Goal: Information Seeking & Learning: Check status

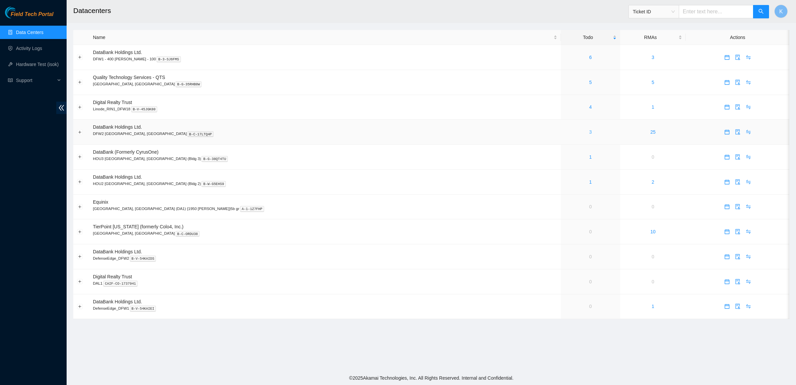
click at [590, 132] on link "3" at bounding box center [591, 131] width 3 height 5
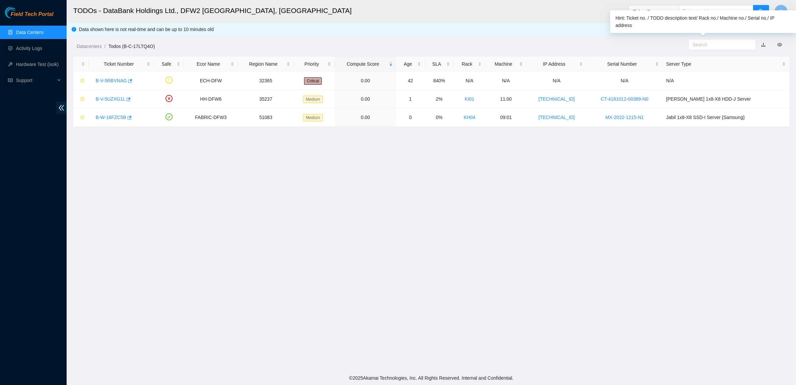
click at [702, 44] on input "text" at bounding box center [720, 44] width 54 height 7
paste input "B-V-5RBVNAG"
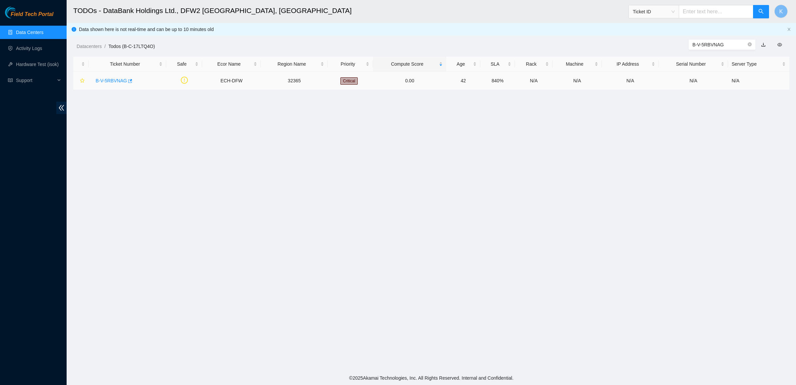
type input "B-V-5RBVNAG"
click at [113, 79] on link "B-V-5RBVNAG" at bounding box center [111, 80] width 31 height 5
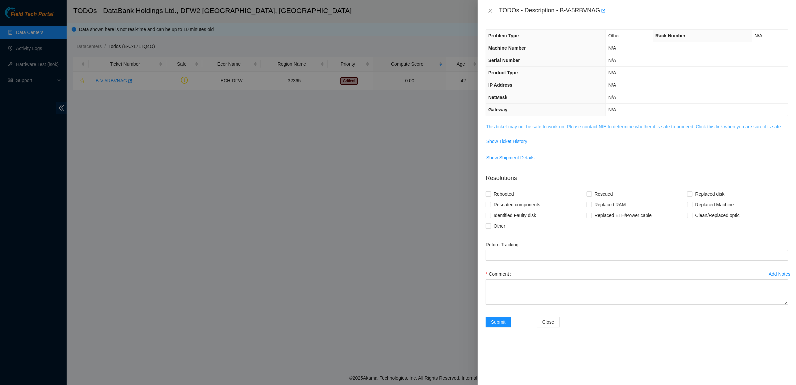
click at [499, 128] on link "This ticket may not be safe to work on. Please contact NIE to determine whether…" at bounding box center [634, 126] width 296 height 5
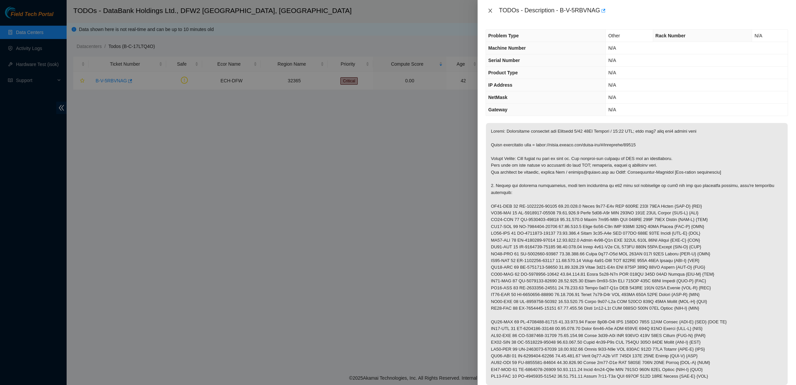
click at [490, 10] on icon "close" at bounding box center [491, 11] width 4 height 4
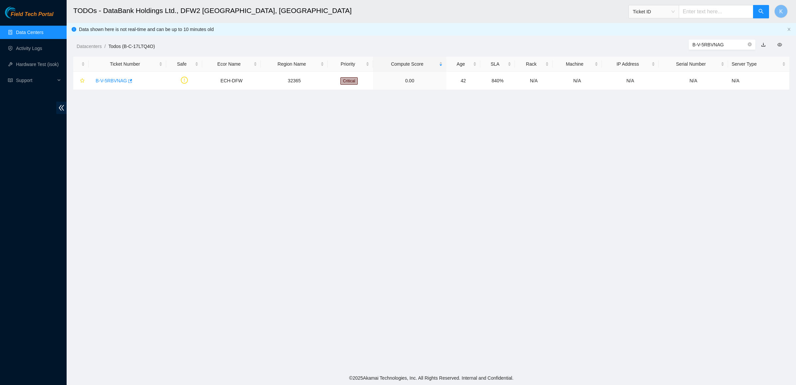
click at [33, 30] on link "Data Centers" at bounding box center [29, 32] width 27 height 5
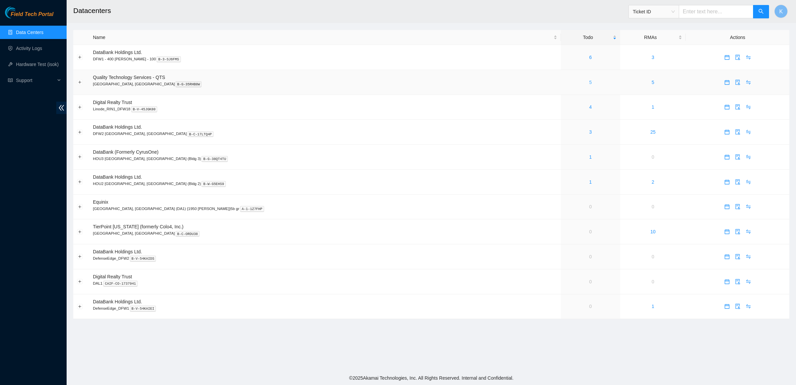
click at [590, 82] on link "5" at bounding box center [591, 82] width 3 height 5
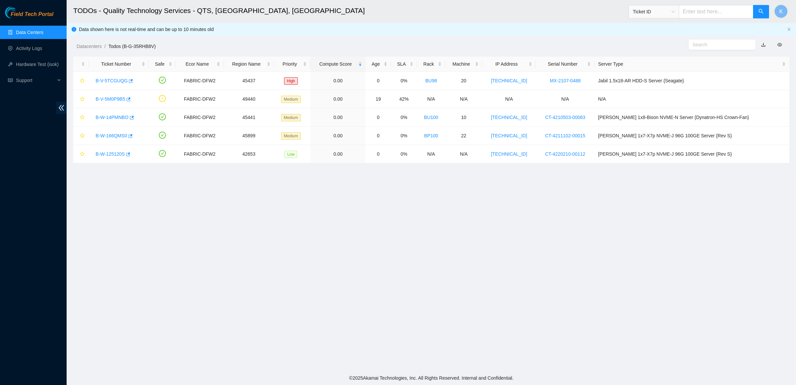
click at [707, 47] on input "text" at bounding box center [720, 44] width 54 height 7
paste input "B-V-5RBVNAG"
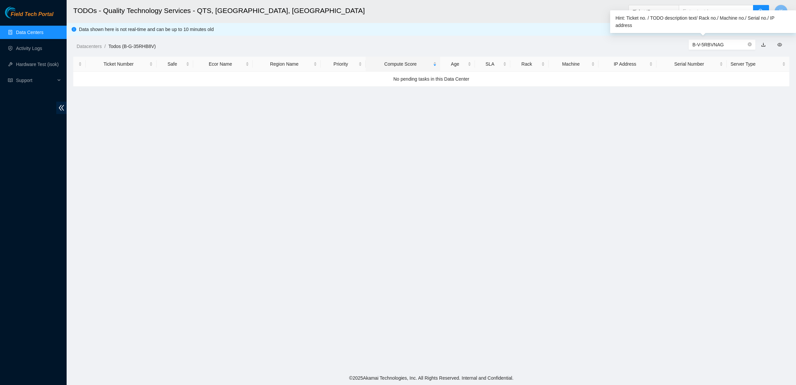
type input "B-V-5RBVNAG"
click at [749, 44] on icon "close-circle" at bounding box center [750, 44] width 4 height 4
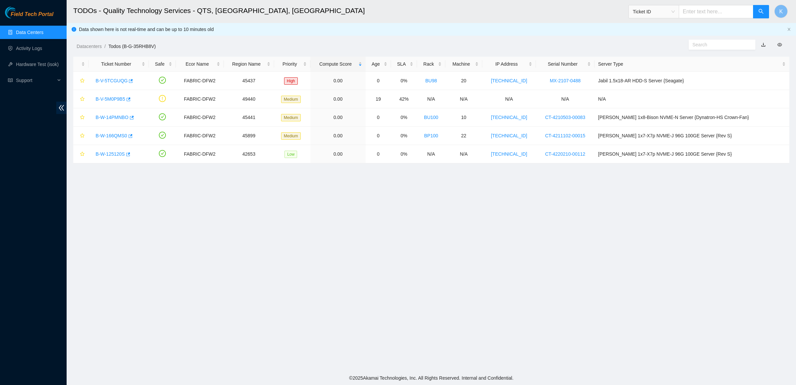
click at [694, 48] on input "text" at bounding box center [720, 44] width 54 height 7
paste input "B-V-5M0P9B5"
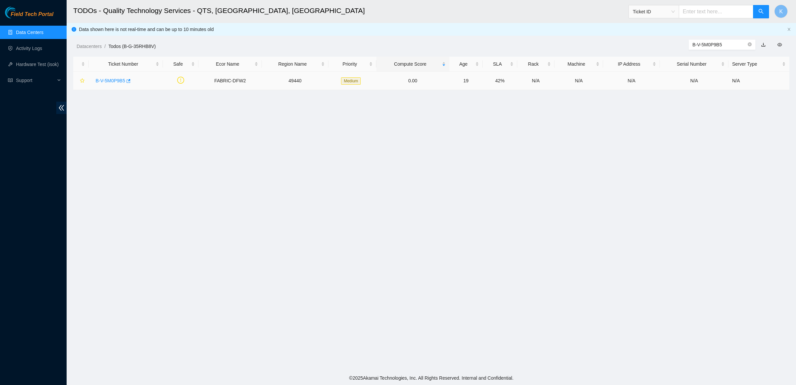
type input "B-V-5M0P9B5"
click at [108, 82] on link "B-V-5M0P9B5" at bounding box center [111, 80] width 30 height 5
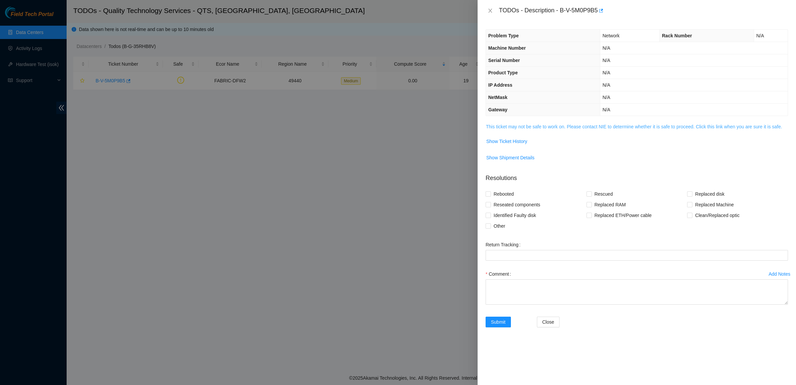
click at [513, 129] on link "This ticket may not be safe to work on. Please contact NIE to determine whether…" at bounding box center [634, 126] width 296 height 5
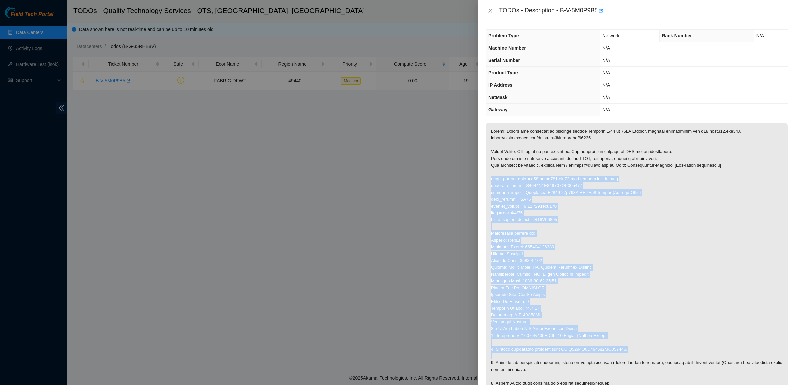
drag, startPoint x: 542, startPoint y: 176, endPoint x: 634, endPoint y: 354, distance: 200.5
click at [634, 354] on p at bounding box center [637, 271] width 302 height 296
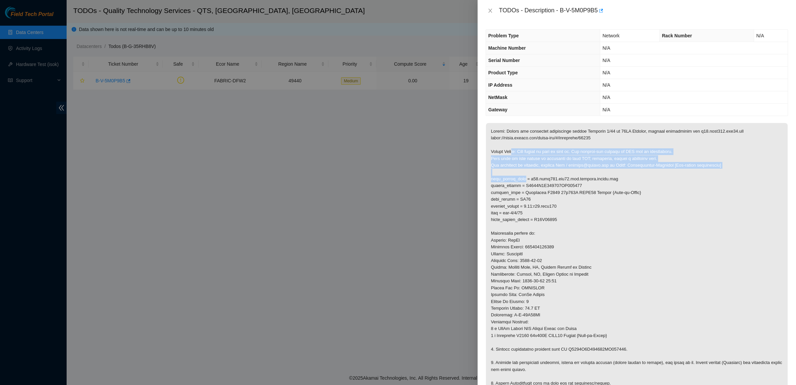
drag, startPoint x: 512, startPoint y: 149, endPoint x: 526, endPoint y: 180, distance: 34.2
click at [526, 180] on p at bounding box center [637, 271] width 302 height 296
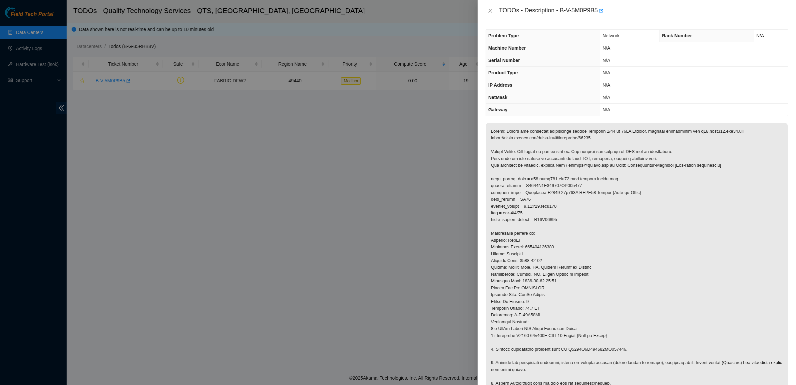
click at [517, 186] on p at bounding box center [637, 271] width 302 height 296
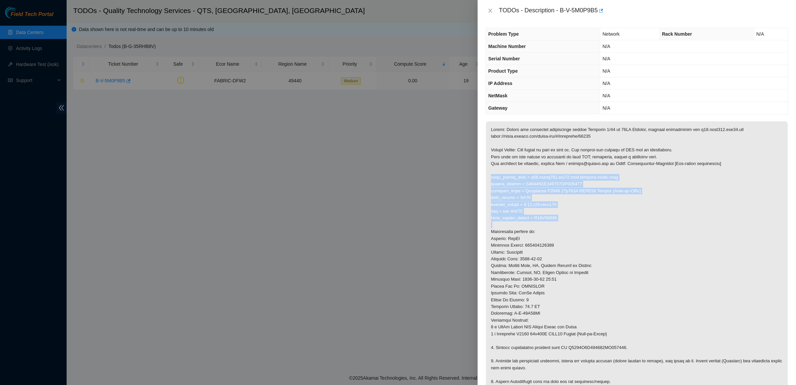
drag, startPoint x: 514, startPoint y: 173, endPoint x: 515, endPoint y: 224, distance: 51.0
click at [515, 224] on p at bounding box center [637, 269] width 302 height 296
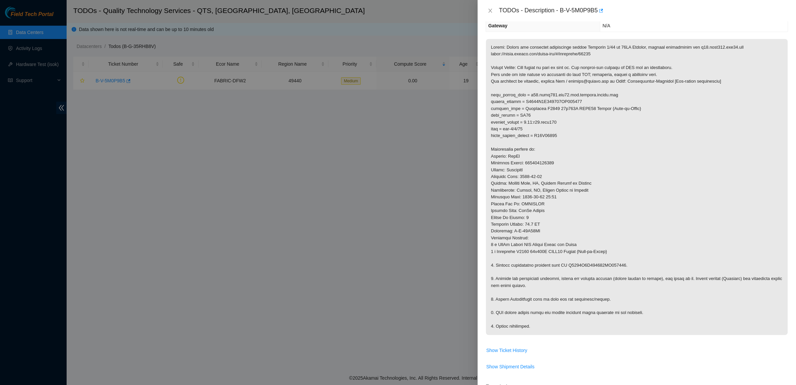
scroll to position [147, 0]
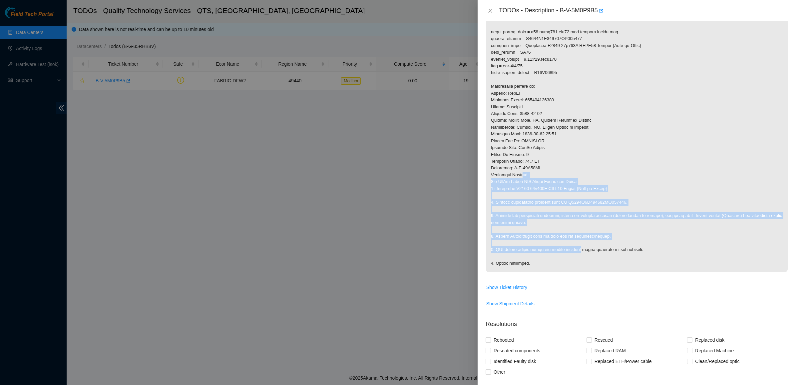
drag, startPoint x: 536, startPoint y: 206, endPoint x: 580, endPoint y: 254, distance: 65.1
click at [580, 254] on p at bounding box center [637, 124] width 302 height 296
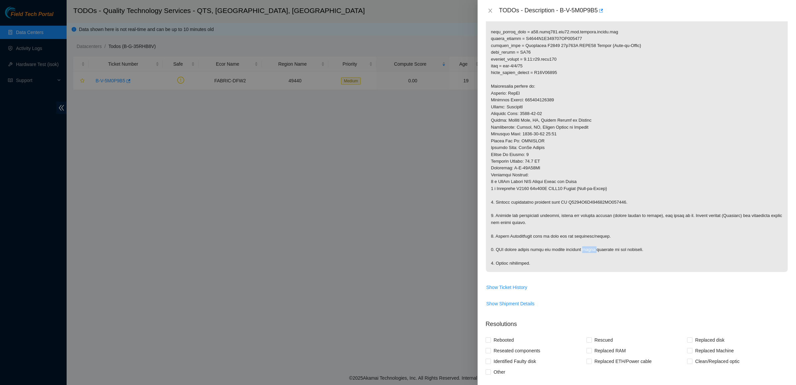
click at [580, 254] on p at bounding box center [637, 124] width 302 height 296
click at [543, 267] on p at bounding box center [637, 124] width 302 height 296
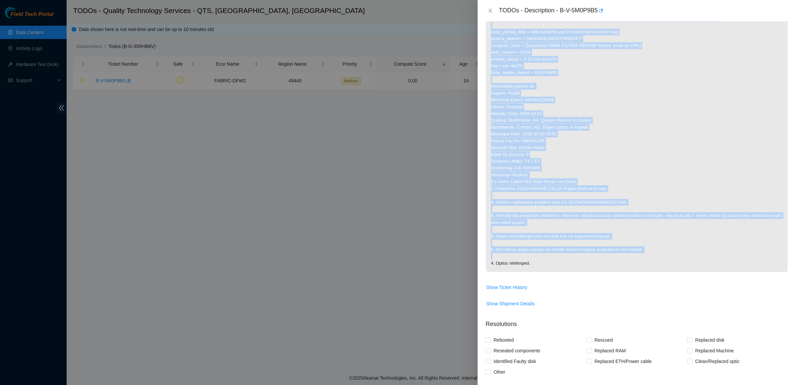
click at [543, 267] on p at bounding box center [637, 124] width 302 height 296
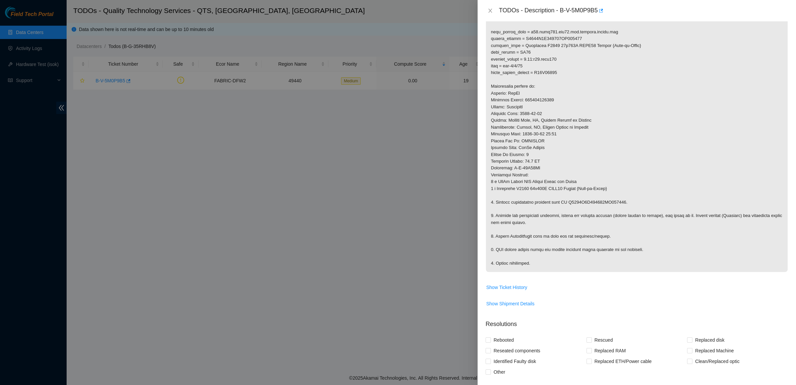
click at [535, 245] on p at bounding box center [637, 124] width 302 height 296
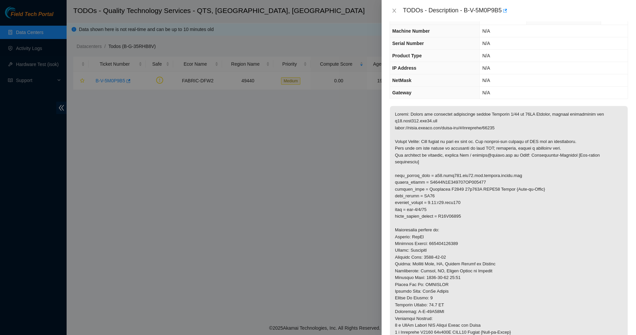
scroll to position [17, 0]
click at [394, 10] on icon "close" at bounding box center [395, 11] width 4 height 4
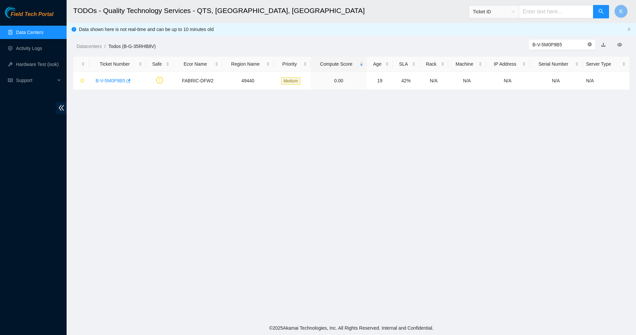
click at [589, 43] on icon "close-circle" at bounding box center [590, 44] width 4 height 4
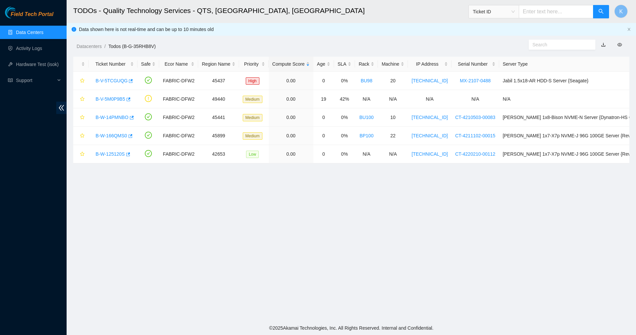
click at [20, 33] on link "Data Centers" at bounding box center [29, 32] width 27 height 5
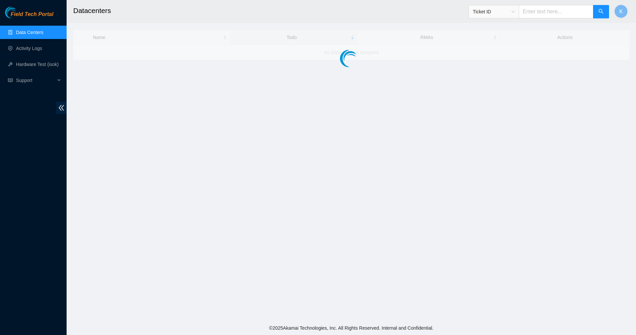
click at [25, 15] on span "Field Tech Portal" at bounding box center [32, 14] width 43 height 6
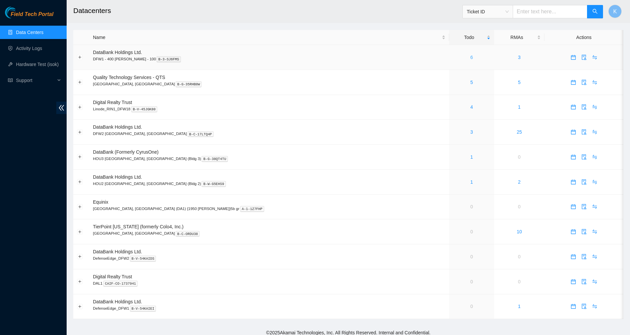
click at [471, 57] on link "6" at bounding box center [472, 57] width 3 height 5
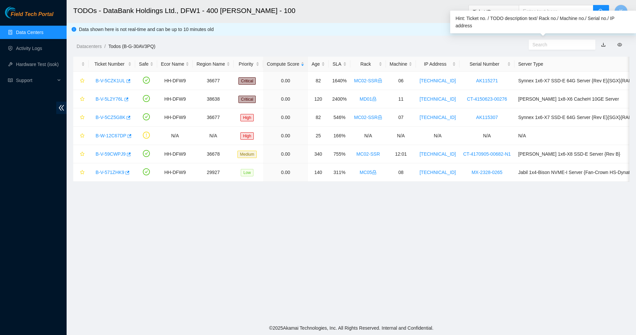
click at [543, 44] on input "text" at bounding box center [560, 44] width 54 height 7
paste input "B-V-5VLQ2G5"
type input "B-V-5VLQ2G5"
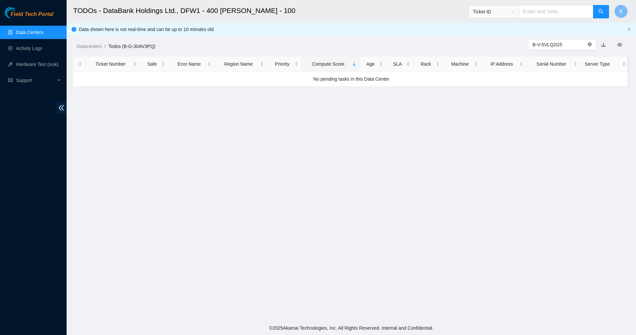
click at [592, 46] on icon "close-circle" at bounding box center [590, 44] width 4 height 4
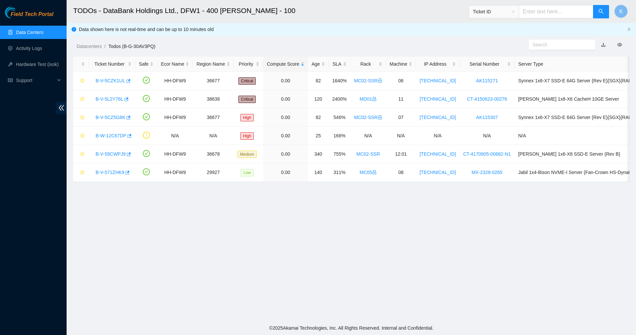
click at [564, 13] on input "text" at bounding box center [556, 11] width 75 height 13
paste input "B-V-5VLQ2G5"
type input "B-V-5VLQ2G5"
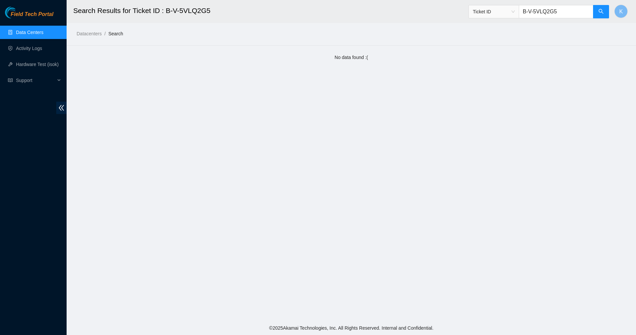
click at [38, 30] on link "Data Centers" at bounding box center [29, 32] width 27 height 5
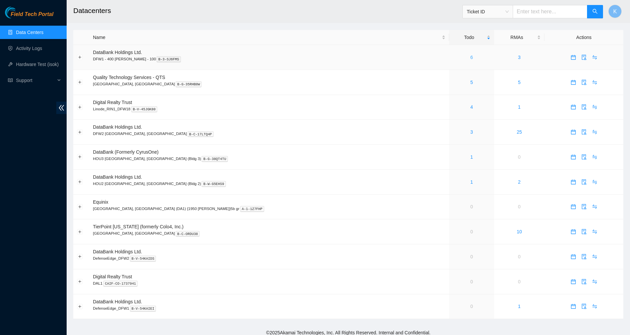
click at [471, 57] on link "6" at bounding box center [472, 57] width 3 height 5
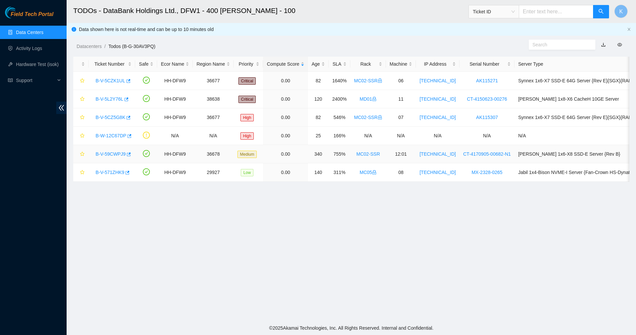
click at [114, 152] on link "B-V-59CWPJ9" at bounding box center [111, 153] width 30 height 5
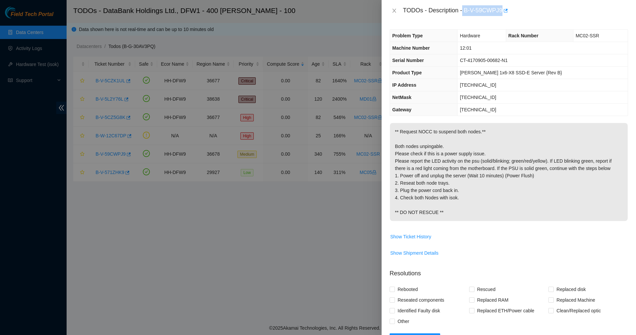
drag, startPoint x: 464, startPoint y: 9, endPoint x: 504, endPoint y: 16, distance: 40.7
click at [504, 16] on div "TODOs - Description - B-V-59CWPJ9" at bounding box center [509, 10] width 255 height 21
copy div "B-V-59CWPJ9"
click at [397, 12] on icon "close" at bounding box center [394, 10] width 5 height 5
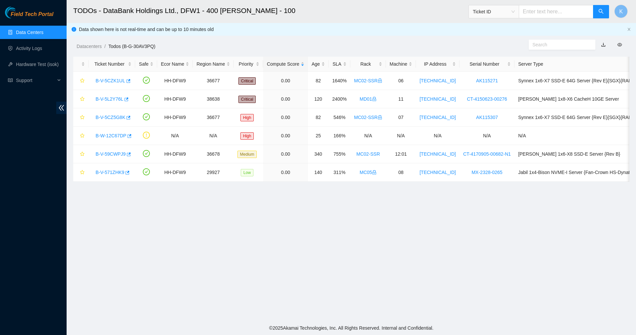
click at [316, 253] on main "TODOs - DataBank Holdings Ltd., DFW1 - 400 S. Akard - 100 Ticket ID K Data show…" at bounding box center [352, 160] width 570 height 321
